Goal: Information Seeking & Learning: Learn about a topic

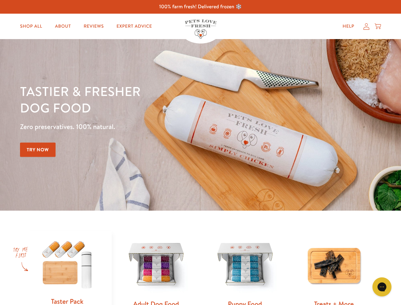
click at [201, 153] on div "Tastier & fresher dog food Zero preservatives. 100% natural. Try Now" at bounding box center [140, 125] width 241 height 84
click at [382, 287] on icon "Gorgias live chat" at bounding box center [382, 287] width 6 height 6
